Goal: Find specific page/section: Find specific page/section

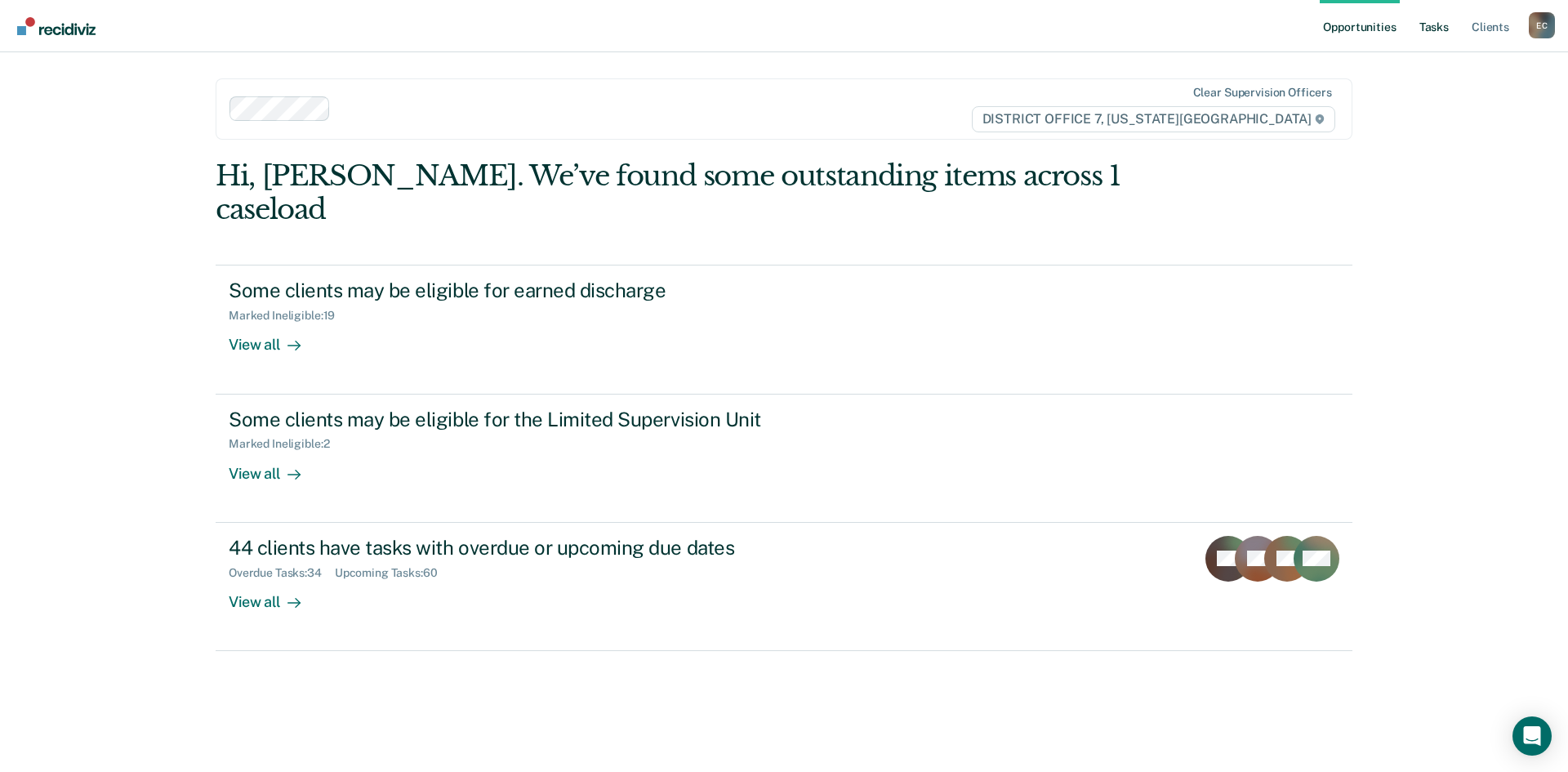
click at [1434, 36] on link "Tasks" at bounding box center [1434, 26] width 36 height 52
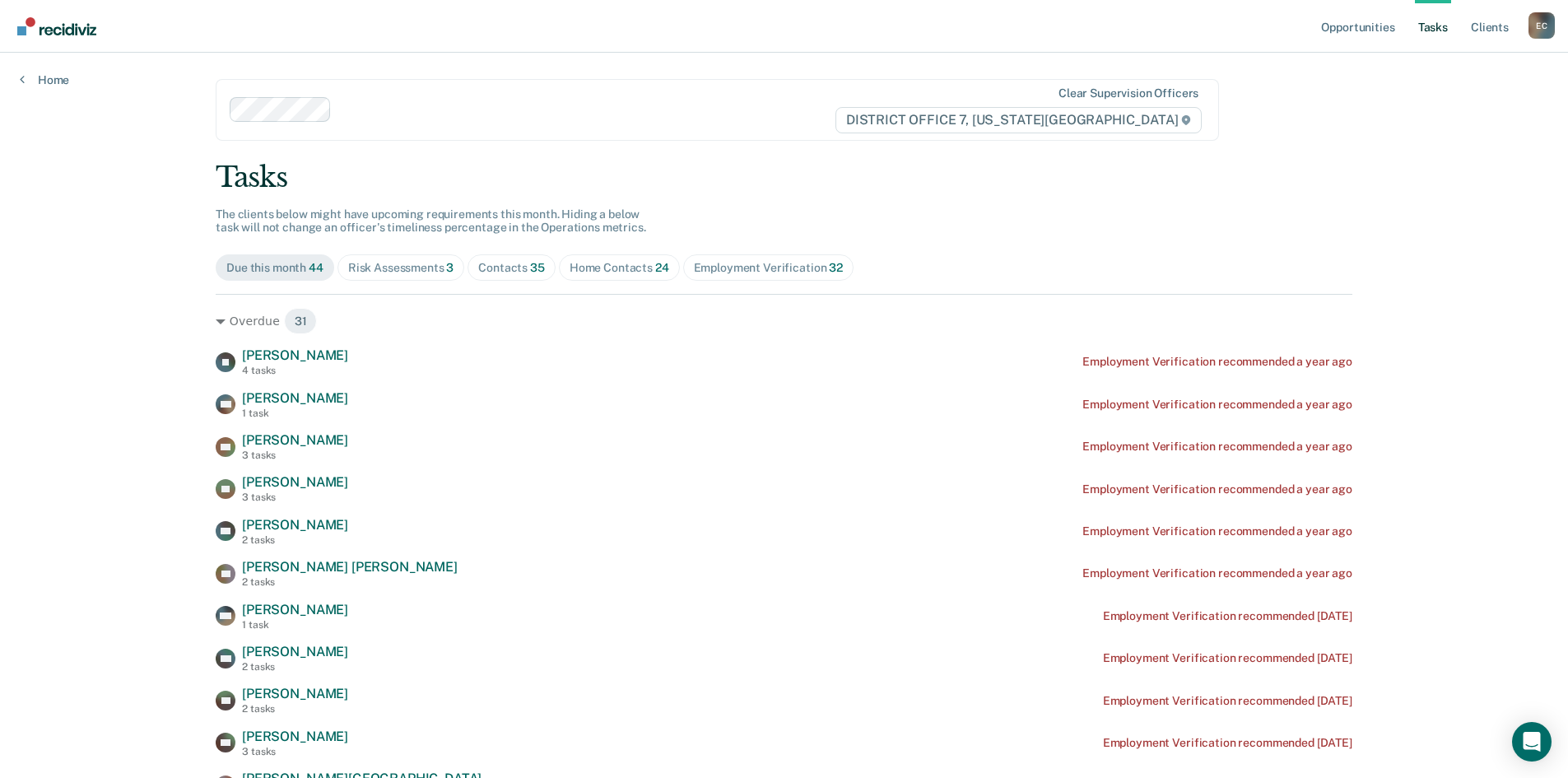
click at [505, 271] on div "Contacts 35" at bounding box center [512, 268] width 67 height 14
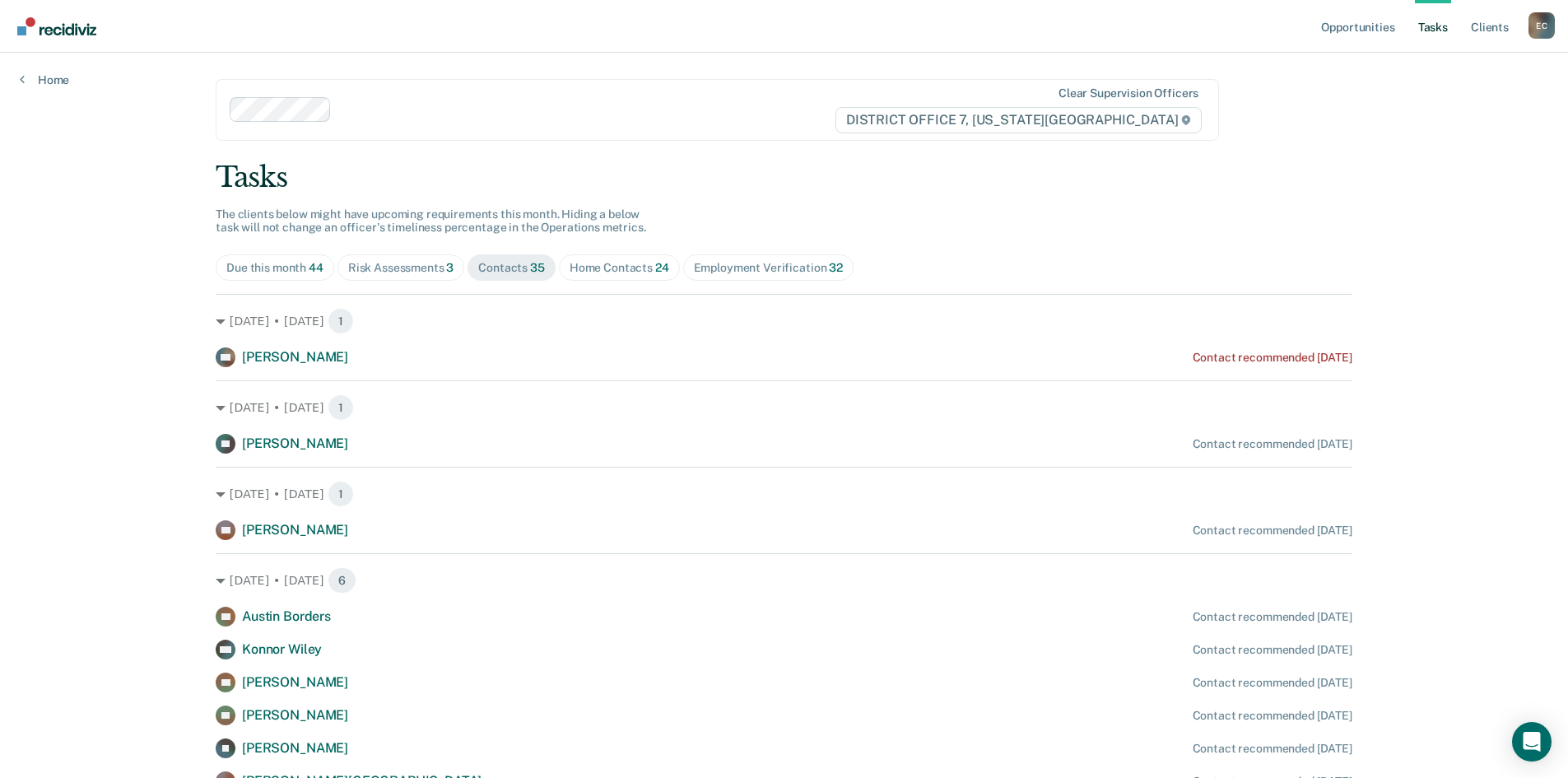
click at [615, 269] on div "Home Contacts 24" at bounding box center [619, 268] width 100 height 14
